Goal: Check status: Check status

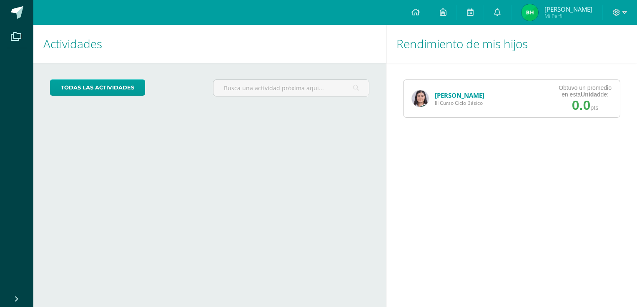
click at [445, 95] on link "[PERSON_NAME]" at bounding box center [460, 95] width 50 height 8
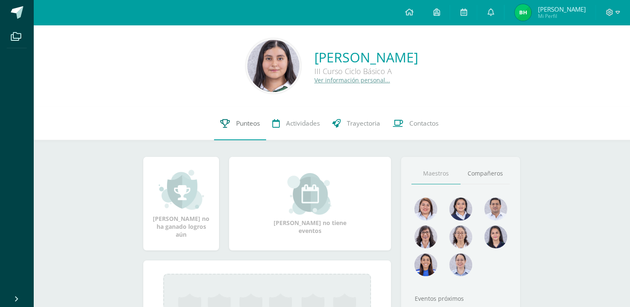
click at [248, 125] on span "Punteos" at bounding box center [248, 123] width 24 height 9
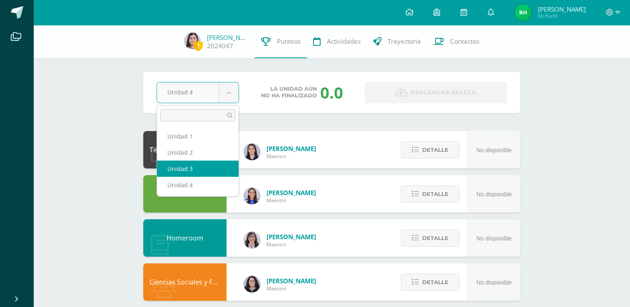
select select "Unidad 3"
